Goal: Task Accomplishment & Management: Use online tool/utility

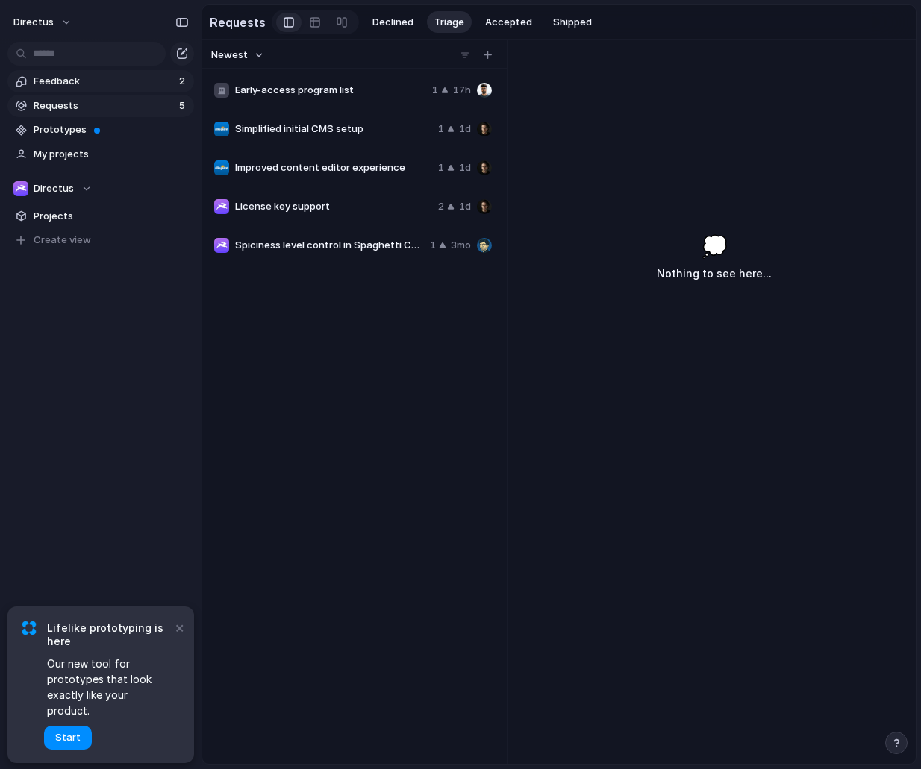
click at [152, 82] on span "Feedback" at bounding box center [104, 81] width 141 height 15
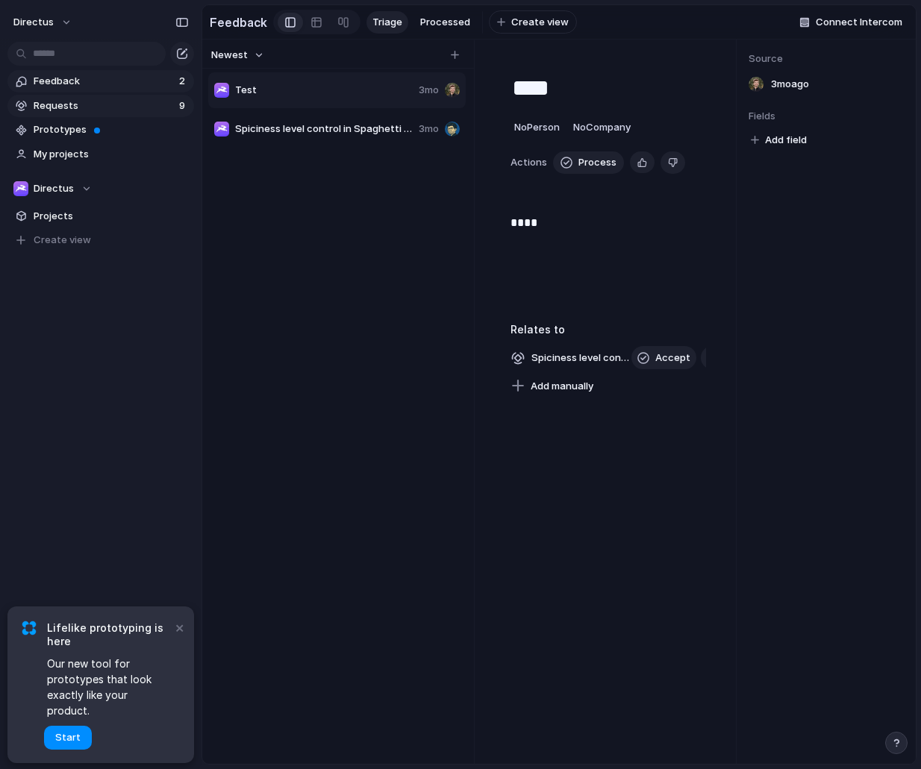
click at [137, 101] on span "Requests" at bounding box center [104, 105] width 141 height 15
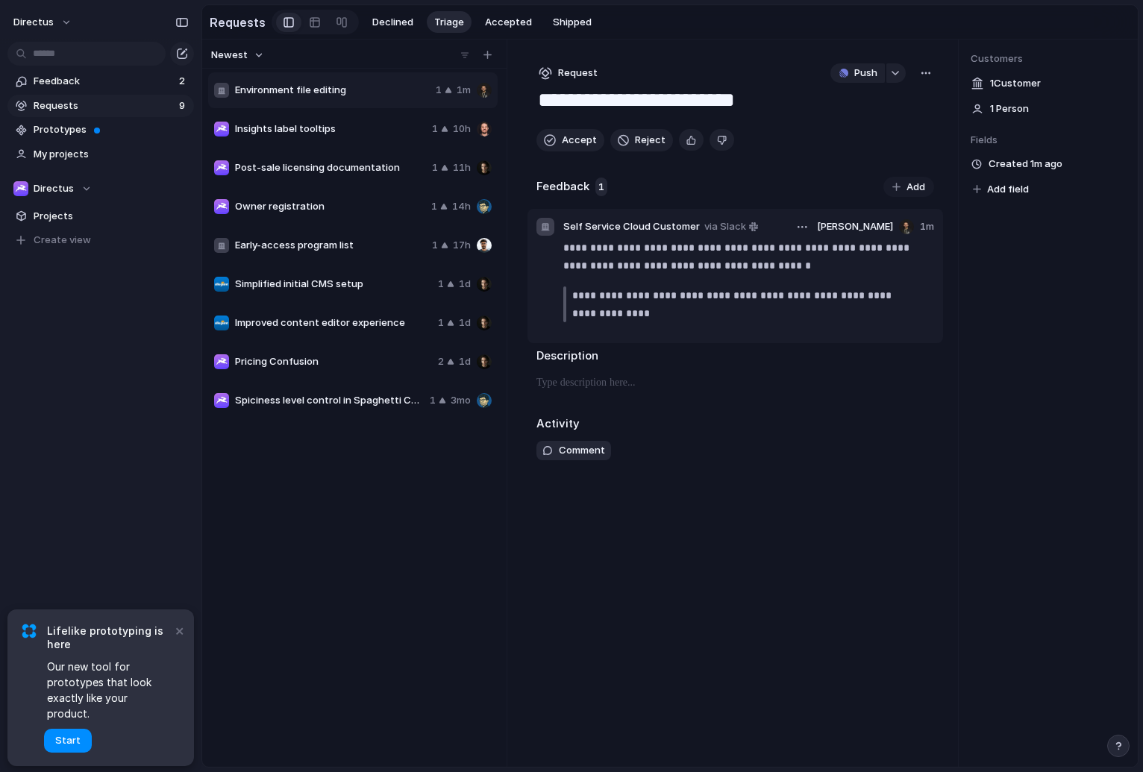
click at [648, 228] on span "Self Service Cloud Customer" at bounding box center [631, 226] width 137 height 15
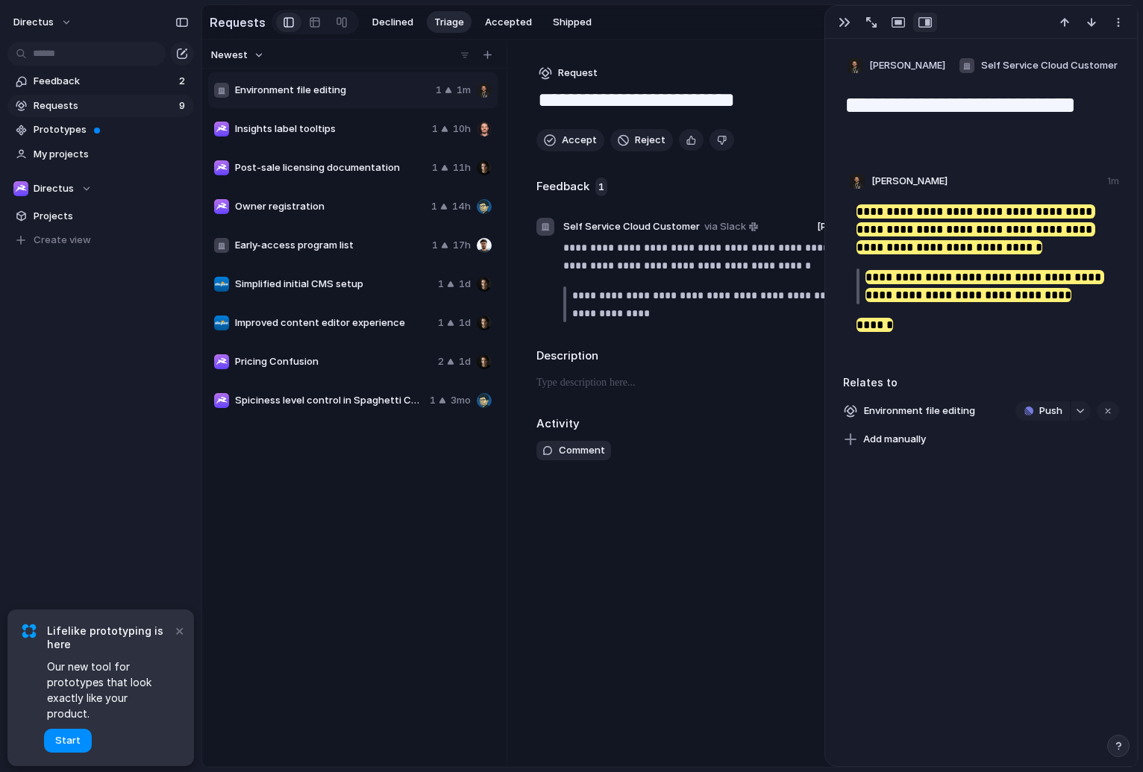
click at [753, 572] on div "**********" at bounding box center [735, 404] width 445 height 728
click at [849, 22] on div "button" at bounding box center [845, 22] width 12 height 12
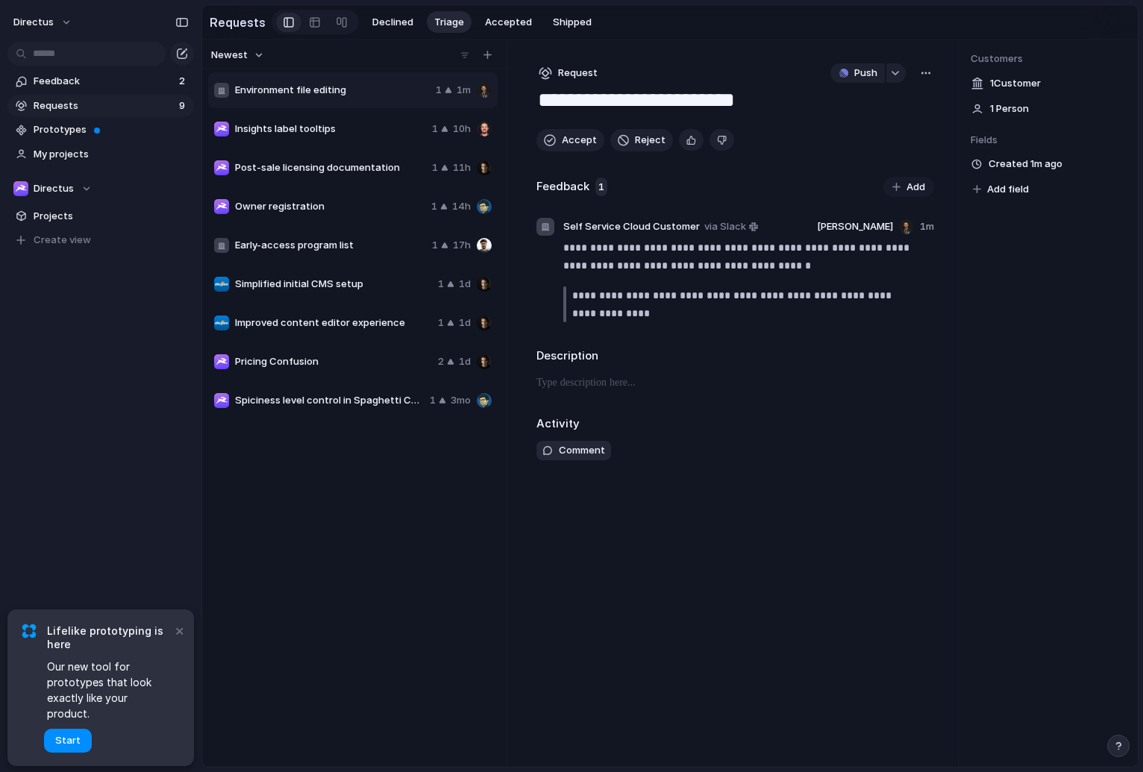
click at [385, 121] on div "Insights label tooltips 1 10h" at bounding box center [353, 129] width 290 height 36
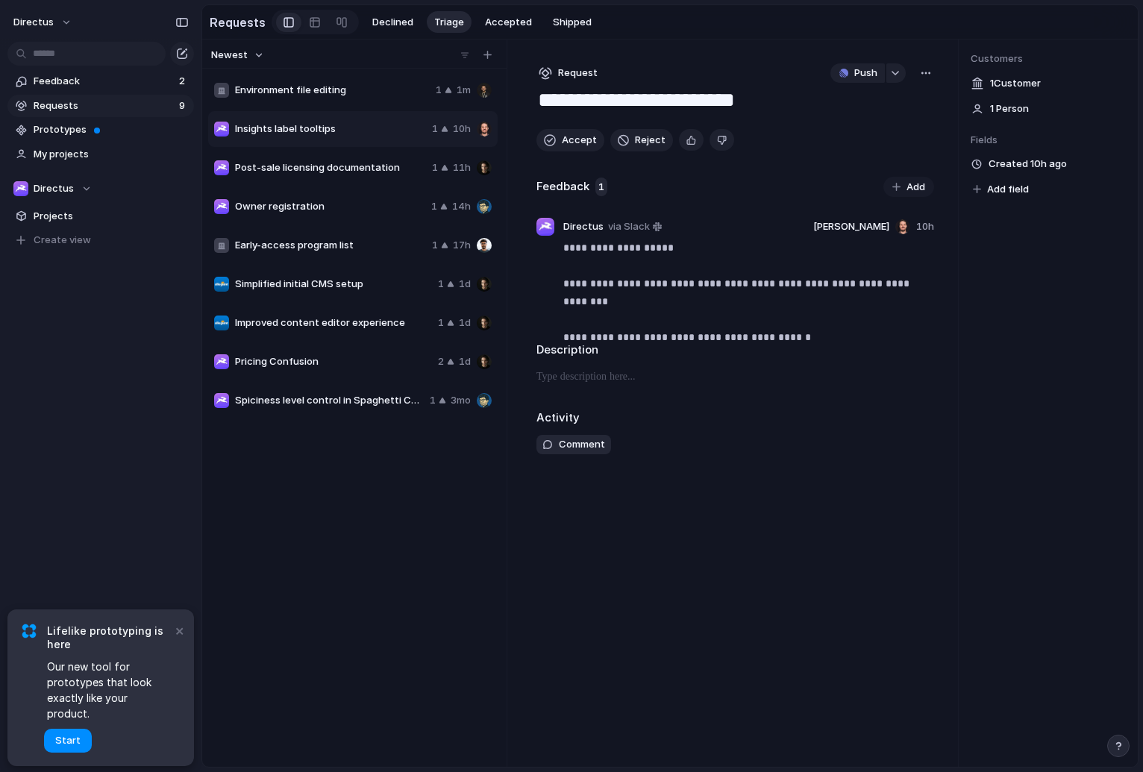
click at [348, 172] on span "Post-sale licensing documentation" at bounding box center [330, 167] width 191 height 15
